Goal: Information Seeking & Learning: Find specific fact

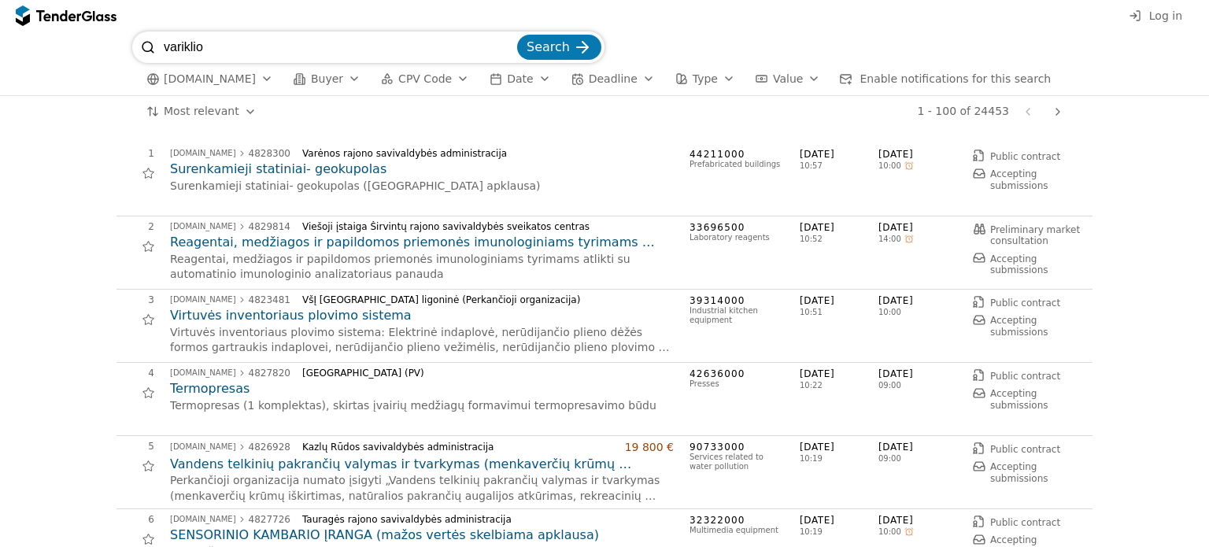
type input "variklio"
click at [517, 35] on button "Search" at bounding box center [559, 47] width 84 height 25
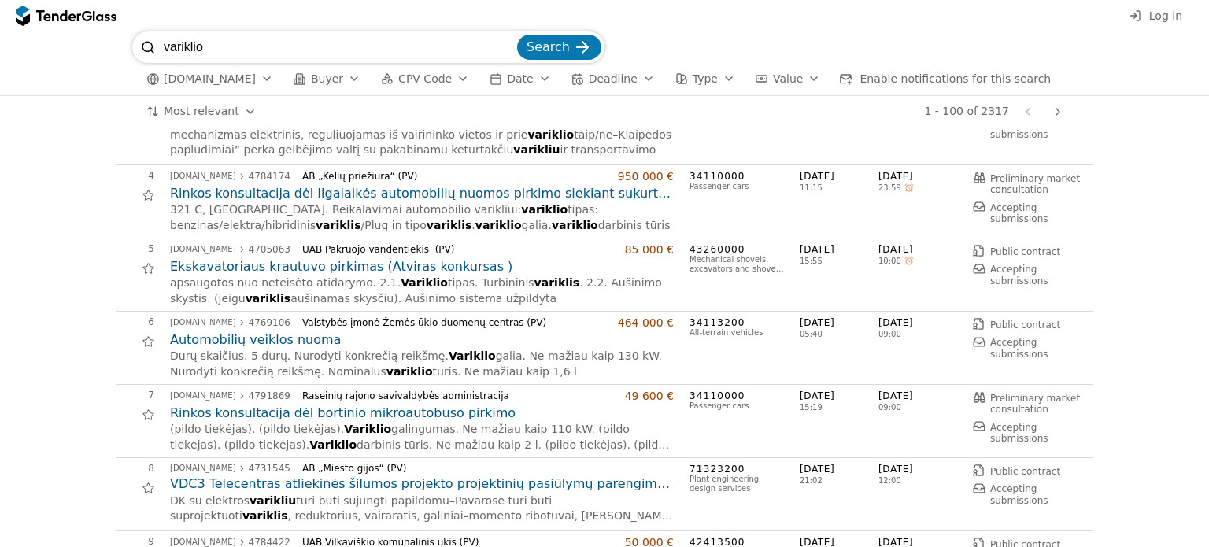
scroll to position [79, 0]
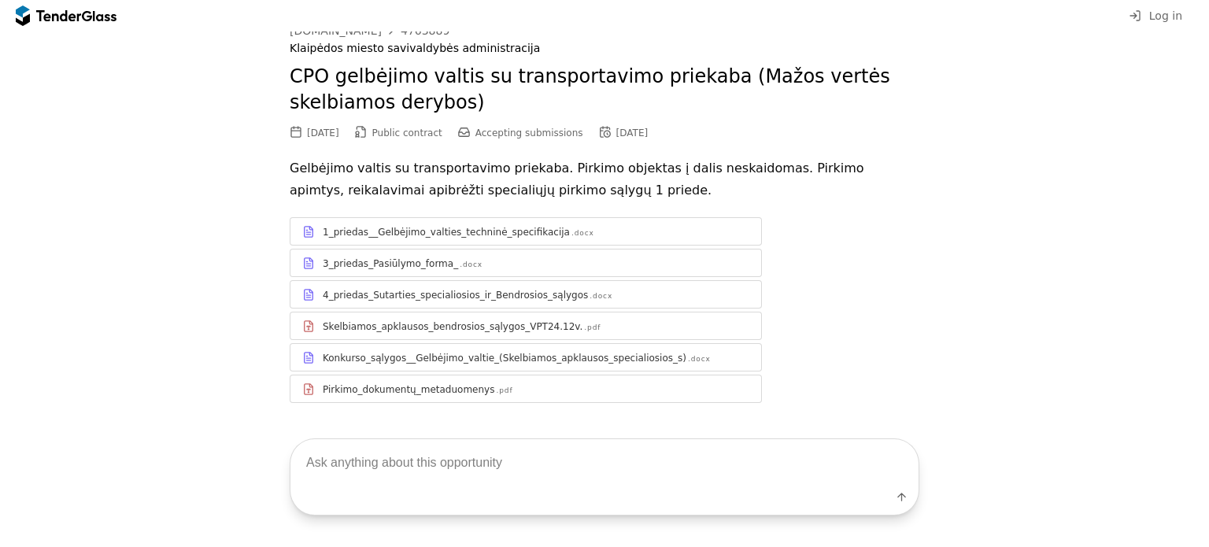
scroll to position [54, 0]
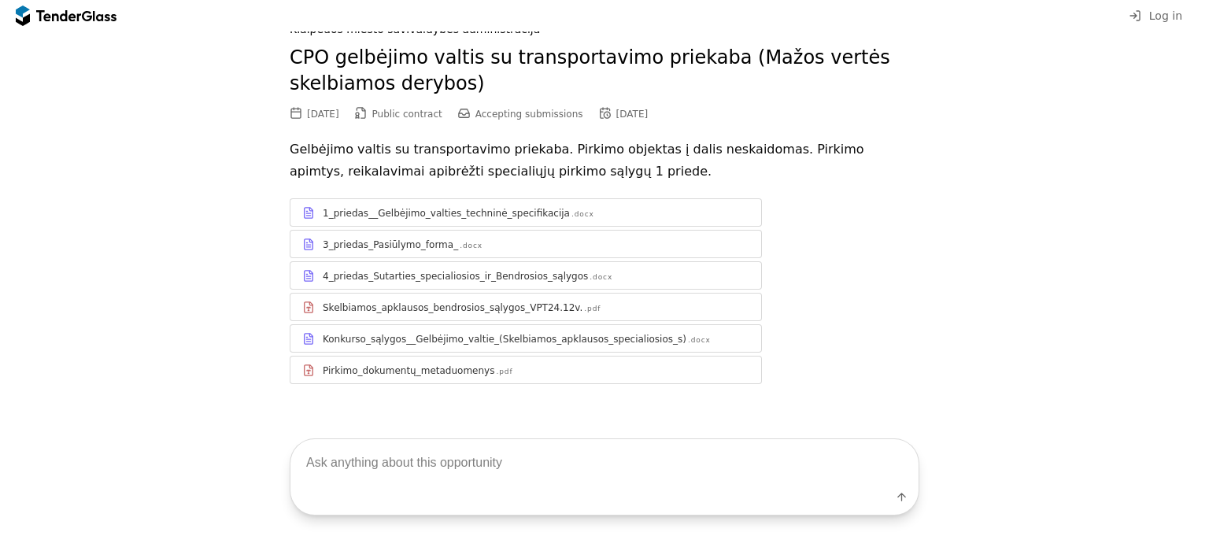
click at [495, 213] on div "1_priedas__Gelbėjimo_valties_techninė_specifikacija" at bounding box center [446, 213] width 247 height 13
